Goal: Use online tool/utility: Utilize a website feature to perform a specific function

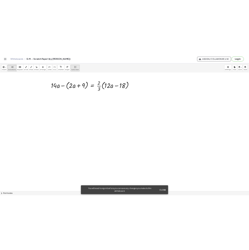
scroll to position [29, 0]
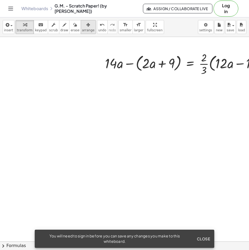
click at [86, 25] on icon "button" at bounding box center [88, 25] width 4 height 6
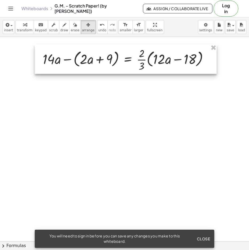
drag, startPoint x: 130, startPoint y: 56, endPoint x: 92, endPoint y: 59, distance: 38.0
click at [91, 51] on div at bounding box center [126, 58] width 182 height 29
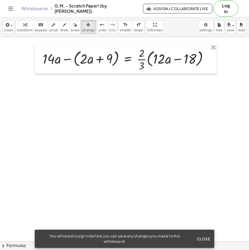
click at [131, 107] on div at bounding box center [124, 229] width 249 height 442
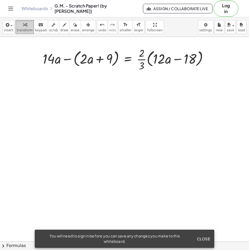
click at [23, 30] on span "transform" at bounding box center [25, 30] width 16 height 4
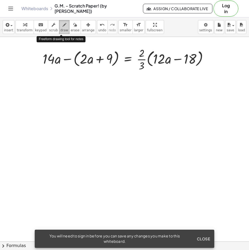
click at [63, 26] on icon "button" at bounding box center [65, 25] width 4 height 6
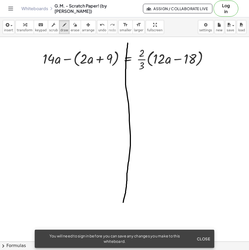
drag, startPoint x: 128, startPoint y: 43, endPoint x: 90, endPoint y: 113, distance: 79.1
click at [123, 202] on div at bounding box center [124, 229] width 249 height 442
click at [26, 27] on div "button" at bounding box center [25, 24] width 16 height 6
drag, startPoint x: 141, startPoint y: 60, endPoint x: 155, endPoint y: 60, distance: 14.2
click at [155, 60] on div at bounding box center [127, 58] width 175 height 27
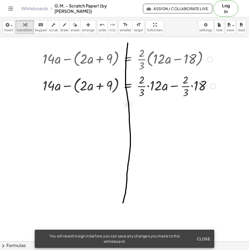
click at [149, 86] on div at bounding box center [129, 85] width 179 height 27
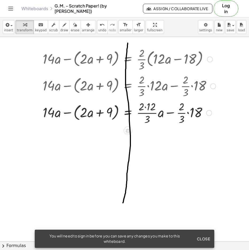
click at [145, 108] on div at bounding box center [129, 112] width 179 height 27
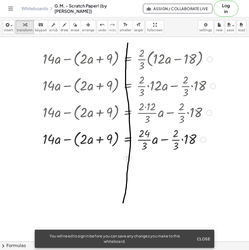
click at [183, 139] on div at bounding box center [129, 139] width 179 height 27
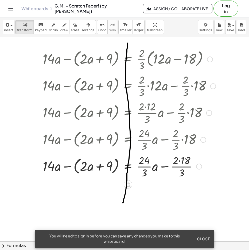
click at [179, 161] on div at bounding box center [129, 166] width 179 height 27
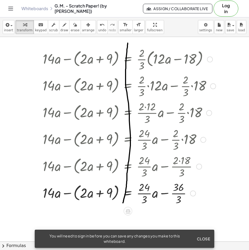
click at [145, 193] on div at bounding box center [129, 192] width 179 height 27
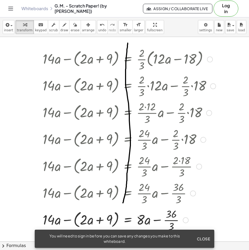
click at [171, 220] on div at bounding box center [129, 219] width 179 height 27
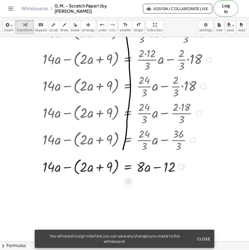
scroll to position [83, 0]
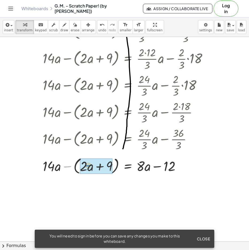
drag, startPoint x: 68, startPoint y: 166, endPoint x: 88, endPoint y: 166, distance: 20.6
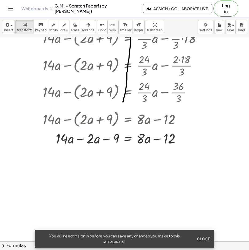
scroll to position [132, 0]
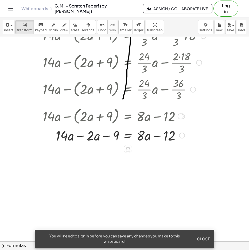
click at [80, 137] on div at bounding box center [129, 135] width 179 height 18
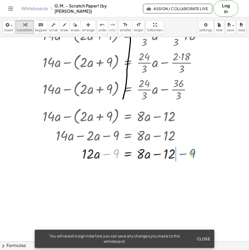
drag, startPoint x: 107, startPoint y: 155, endPoint x: 183, endPoint y: 155, distance: 76.5
click at [183, 155] on div at bounding box center [129, 153] width 179 height 18
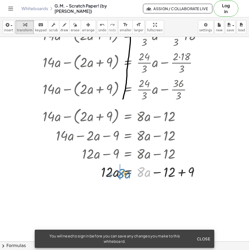
drag, startPoint x: 142, startPoint y: 171, endPoint x: 122, endPoint y: 173, distance: 19.3
click at [122, 173] on div at bounding box center [128, 171] width 176 height 18
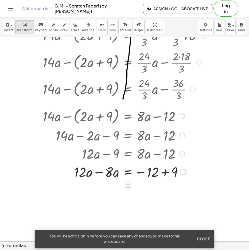
click at [98, 173] on div at bounding box center [129, 171] width 179 height 18
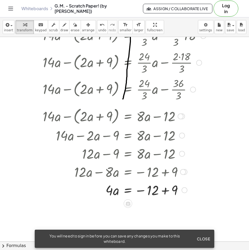
click at [165, 190] on div at bounding box center [129, 189] width 179 height 18
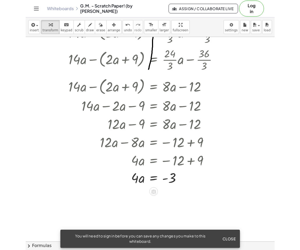
scroll to position [171, 0]
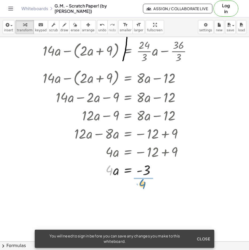
drag, startPoint x: 110, startPoint y: 171, endPoint x: 145, endPoint y: 183, distance: 38.0
click at [147, 193] on div at bounding box center [129, 192] width 179 height 27
